Goal: Task Accomplishment & Management: Manage account settings

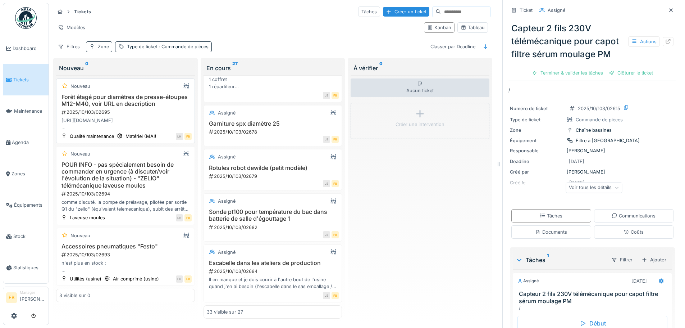
click at [160, 105] on h3 "Forêt étagé pour diamètres de presse-étoupes M12-M40, voir URL en description" at bounding box center [125, 101] width 132 height 14
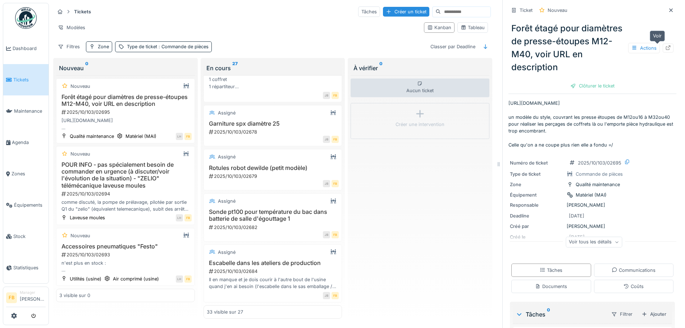
click at [665, 48] on icon at bounding box center [668, 47] width 6 height 5
click at [119, 243] on h3 "Accessoires pneumatiques "Festo"" at bounding box center [125, 246] width 132 height 7
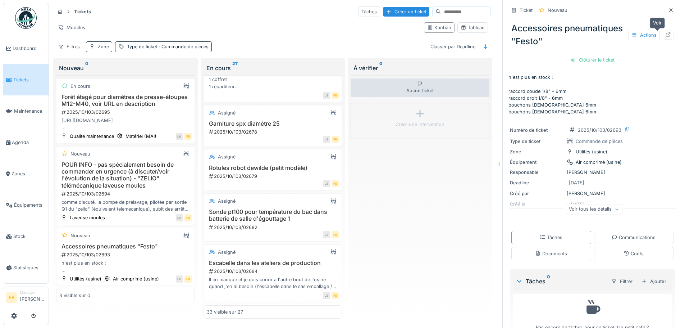
click at [665, 32] on div at bounding box center [668, 35] width 6 height 7
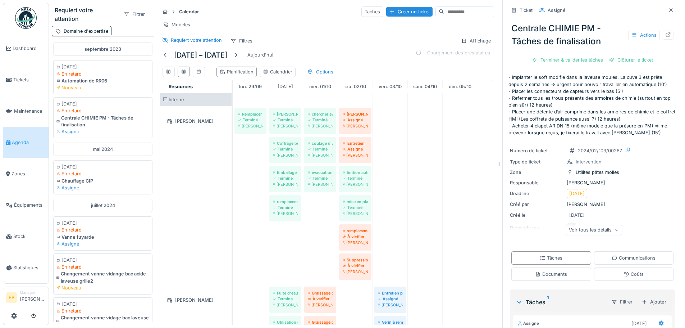
scroll to position [402, 0]
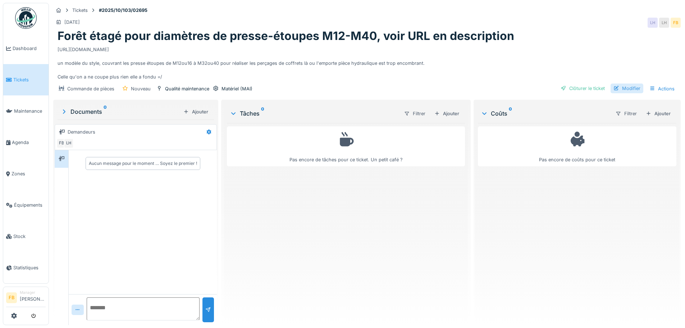
click at [621, 93] on div "Modifier" at bounding box center [627, 88] width 33 height 10
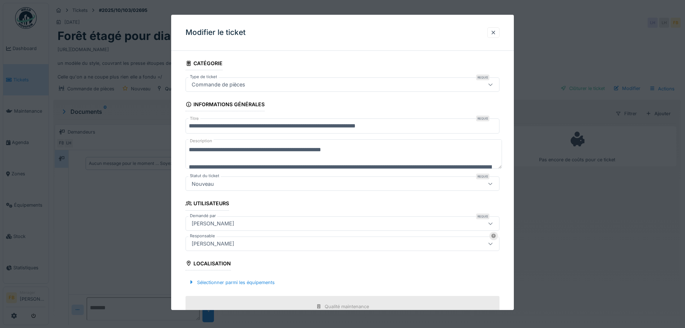
click at [492, 183] on icon at bounding box center [490, 184] width 4 height 2
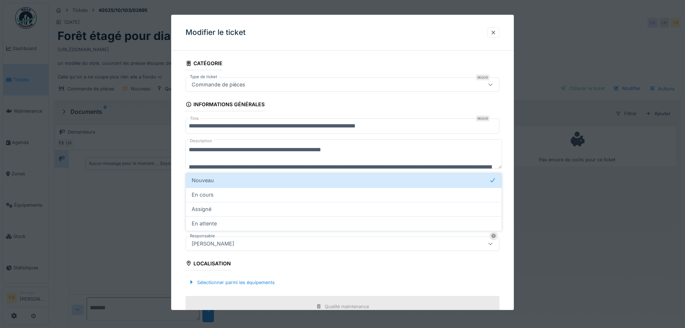
scroll to position [21, 0]
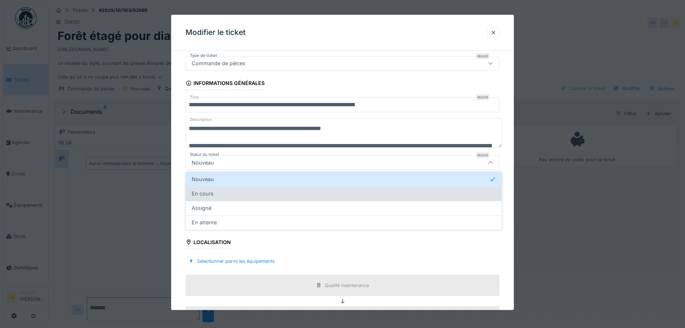
click at [225, 197] on div "En cours" at bounding box center [344, 194] width 304 height 8
type input "*******"
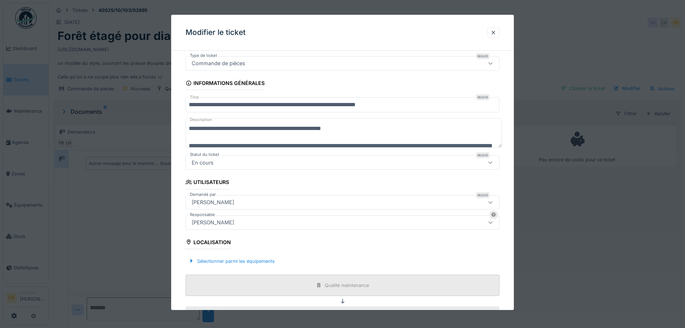
click at [328, 291] on div "Qualité maintenance" at bounding box center [343, 284] width 314 height 21
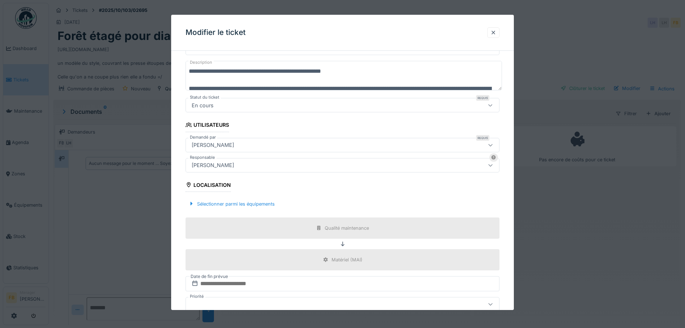
scroll to position [135, 0]
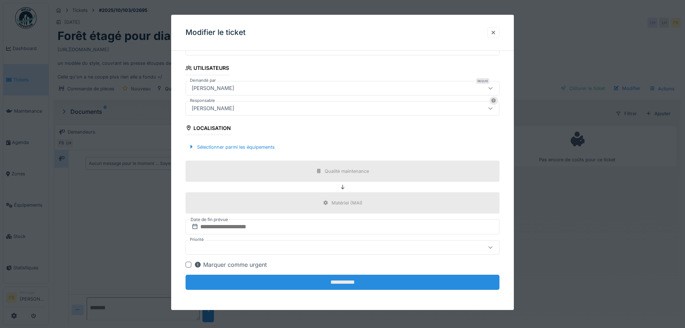
click at [345, 275] on input "**********" at bounding box center [343, 281] width 314 height 15
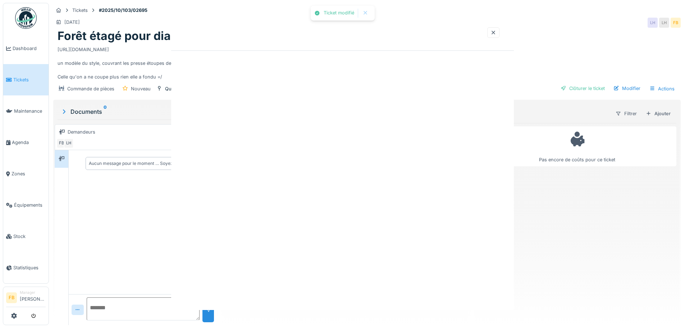
scroll to position [0, 0]
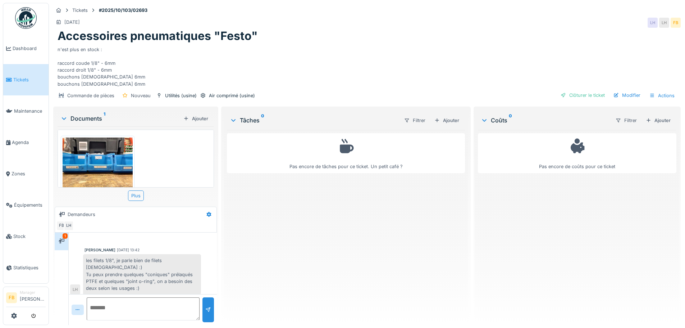
scroll to position [5, 0]
